Goal: Information Seeking & Learning: Learn about a topic

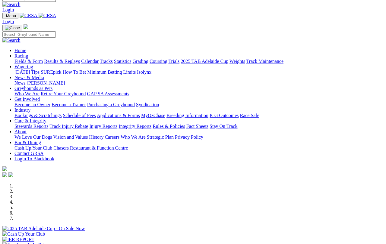
scroll to position [7, 0]
click at [27, 59] on link "Fields & Form" at bounding box center [28, 61] width 28 height 5
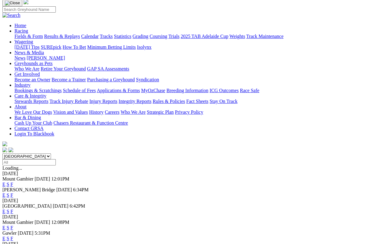
scroll to position [43, 0]
click at [13, 209] on link "F" at bounding box center [12, 211] width 3 height 5
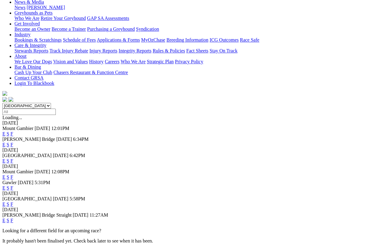
scroll to position [93, 0]
click at [5, 159] on link "E" at bounding box center [3, 161] width 3 height 5
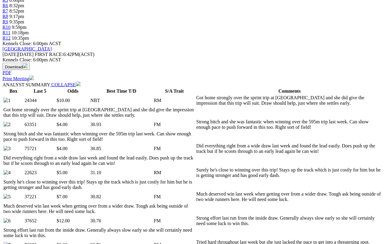
scroll to position [238, 11]
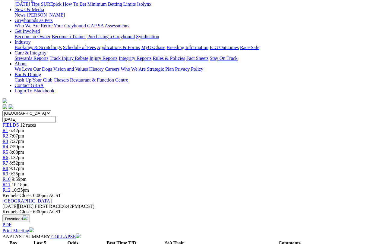
scroll to position [0, 11]
